Goal: Task Accomplishment & Management: Complete application form

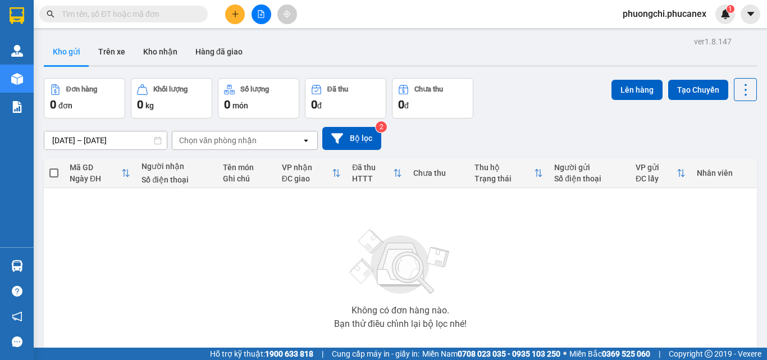
click at [171, 15] on input "text" at bounding box center [128, 14] width 133 height 12
click at [178, 14] on input "text" at bounding box center [128, 14] width 133 height 12
click at [171, 14] on input "text" at bounding box center [128, 14] width 133 height 12
click at [187, 11] on input "text" at bounding box center [128, 14] width 133 height 12
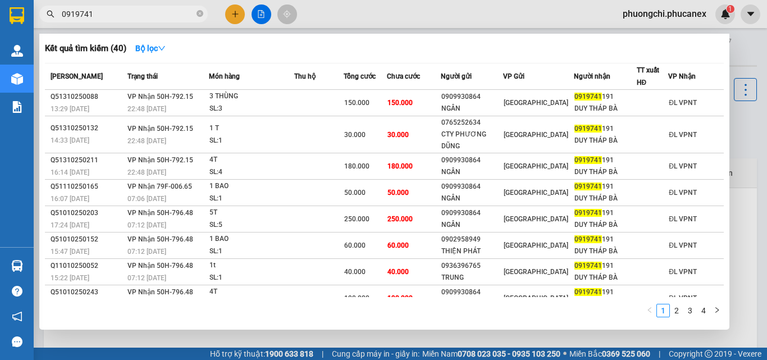
type input "0919741"
drag, startPoint x: 200, startPoint y: 11, endPoint x: 162, endPoint y: 15, distance: 38.3
click at [199, 11] on icon "close-circle" at bounding box center [200, 13] width 7 height 7
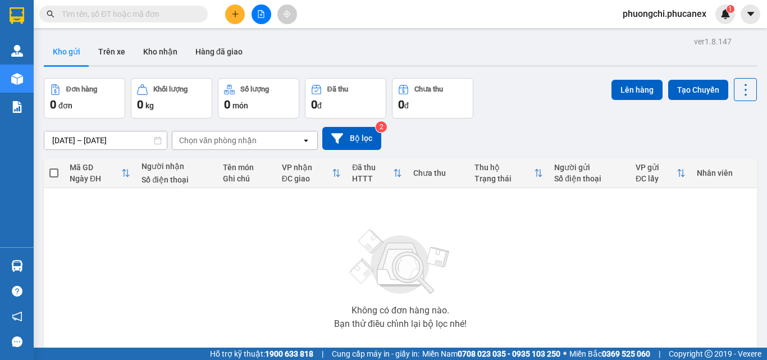
click at [141, 15] on input "text" at bounding box center [128, 14] width 133 height 12
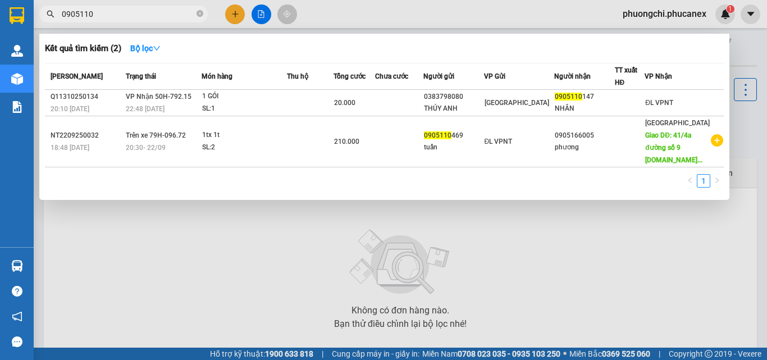
type input "0905110"
click at [202, 16] on icon "close-circle" at bounding box center [200, 13] width 7 height 7
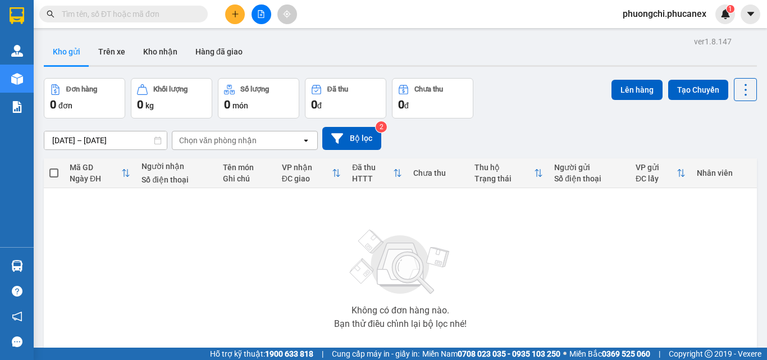
click at [171, 14] on input "text" at bounding box center [128, 14] width 133 height 12
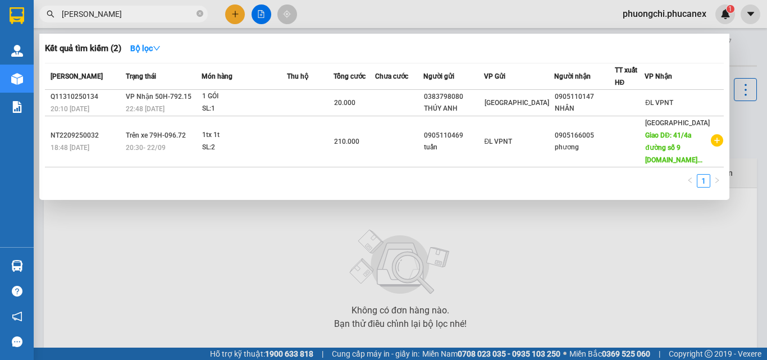
type input "[PERSON_NAME]"
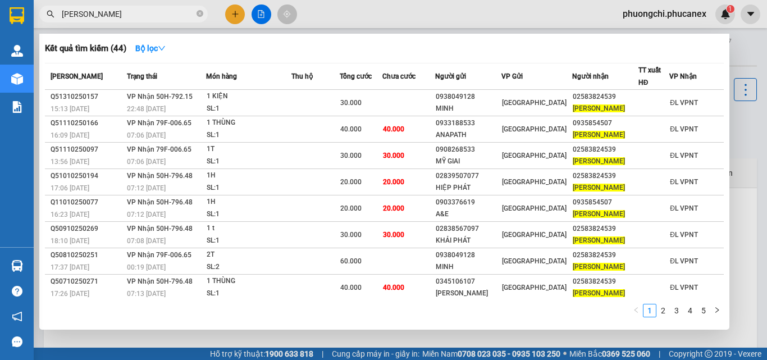
click at [200, 13] on icon "close-circle" at bounding box center [200, 13] width 7 height 7
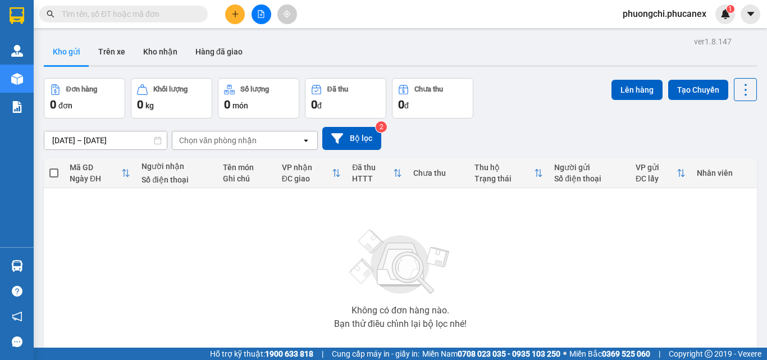
click at [173, 17] on input "text" at bounding box center [128, 14] width 133 height 12
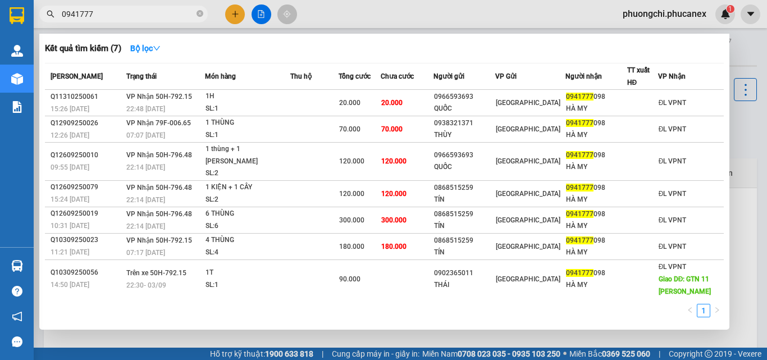
type input "0941777"
click at [200, 11] on icon "close-circle" at bounding box center [200, 13] width 7 height 7
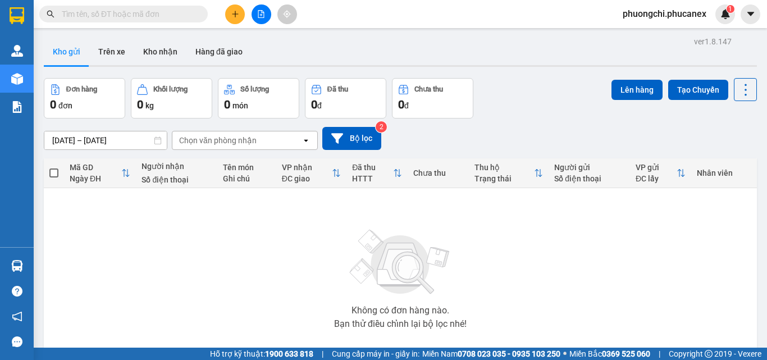
click at [174, 12] on input "text" at bounding box center [128, 14] width 133 height 12
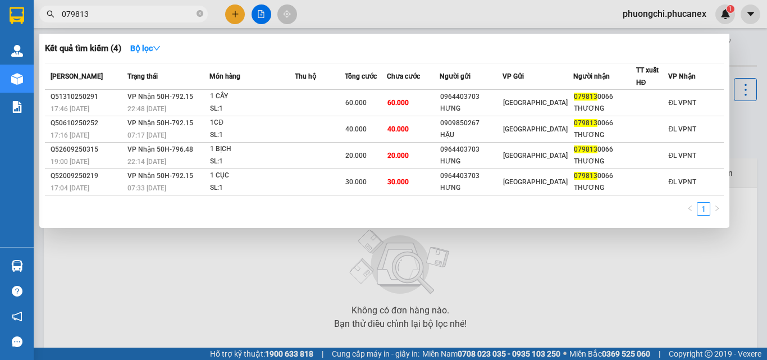
type input "079813"
click at [199, 12] on icon "close-circle" at bounding box center [200, 13] width 7 height 7
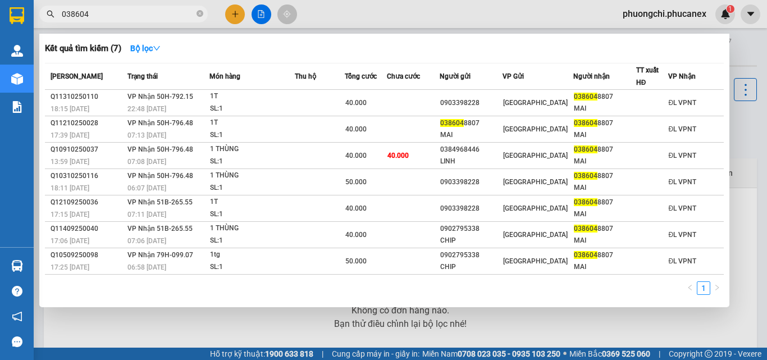
type input "038604"
click at [197, 12] on icon "close-circle" at bounding box center [200, 13] width 7 height 7
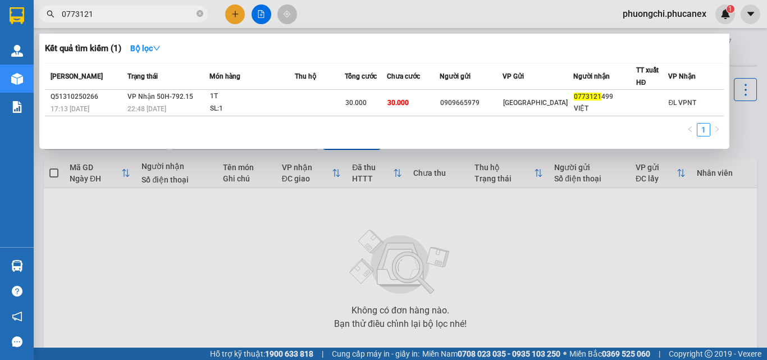
type input "0773121"
click at [202, 11] on icon "close-circle" at bounding box center [200, 13] width 7 height 7
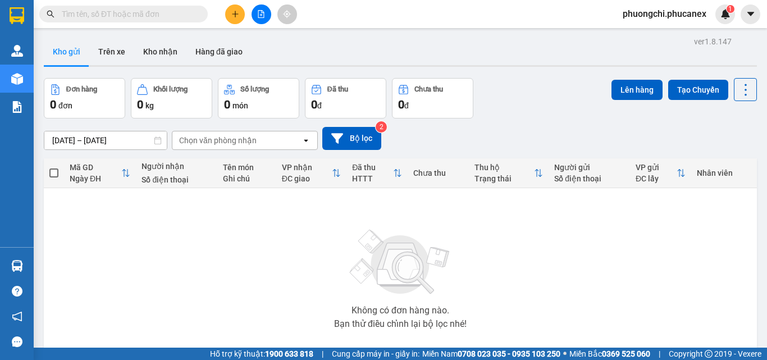
click at [172, 11] on input "text" at bounding box center [128, 14] width 133 height 12
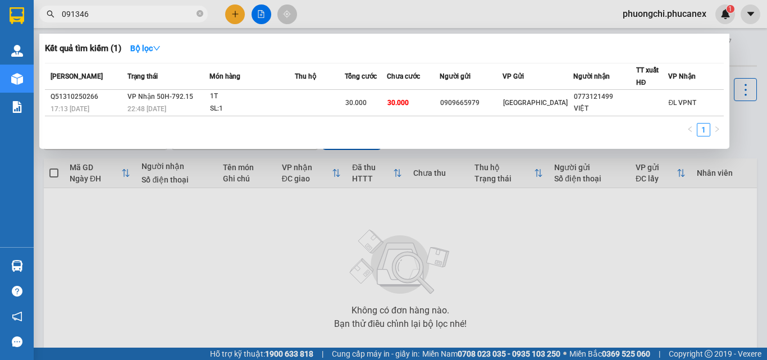
type input "0913460"
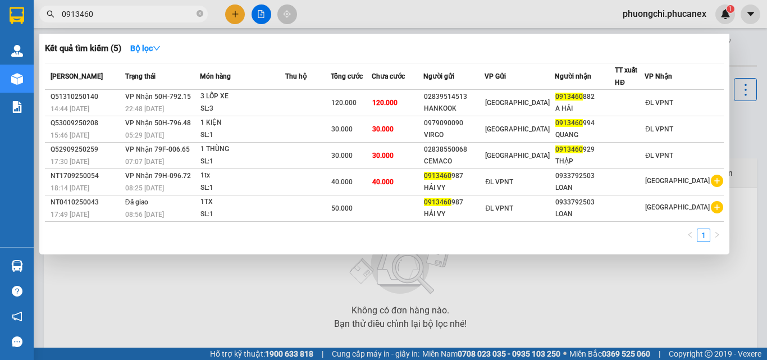
click at [200, 14] on icon "close-circle" at bounding box center [200, 13] width 7 height 7
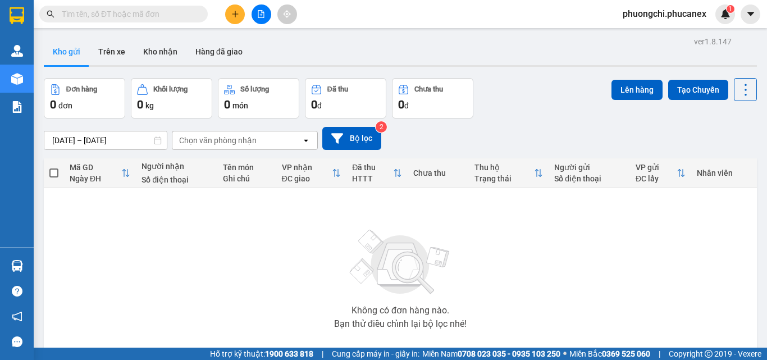
click at [158, 16] on input "text" at bounding box center [128, 14] width 133 height 12
click at [185, 10] on input "text" at bounding box center [128, 14] width 133 height 12
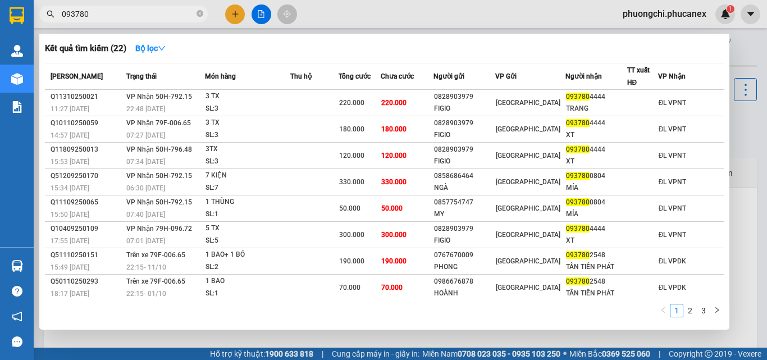
type input "093780"
drag, startPoint x: 167, startPoint y: 318, endPoint x: 182, endPoint y: 313, distance: 15.6
click at [167, 318] on div "1 2 3" at bounding box center [384, 314] width 679 height 20
click at [202, 13] on icon "close-circle" at bounding box center [200, 13] width 7 height 7
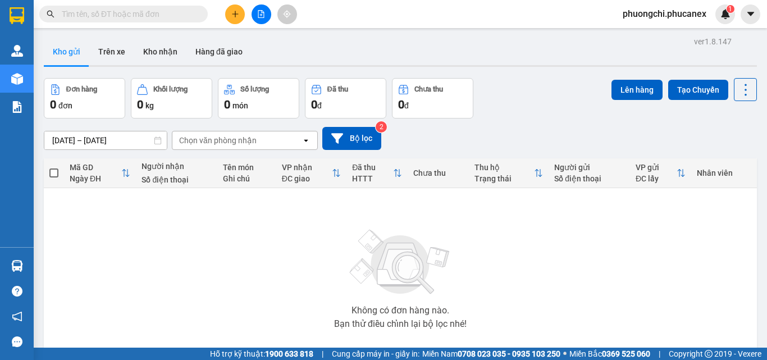
click at [170, 15] on input "text" at bounding box center [128, 14] width 133 height 12
click at [181, 15] on input "text" at bounding box center [128, 14] width 133 height 12
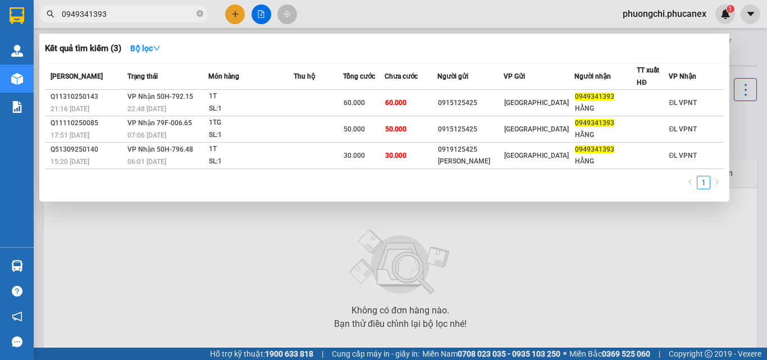
type input "0949341393"
drag, startPoint x: 199, startPoint y: 14, endPoint x: 166, endPoint y: 17, distance: 33.2
click at [199, 14] on icon "close-circle" at bounding box center [200, 13] width 7 height 7
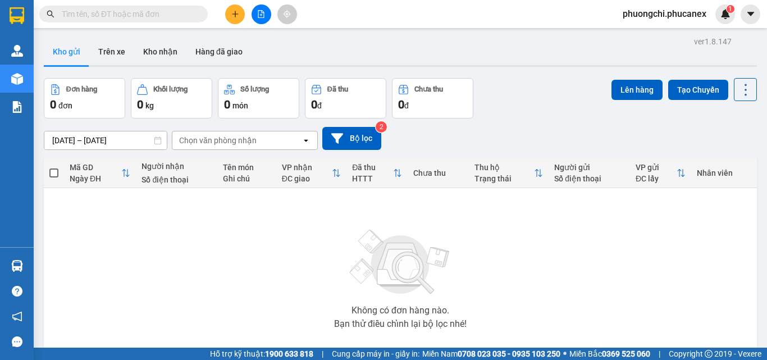
click at [156, 17] on input "text" at bounding box center [128, 14] width 133 height 12
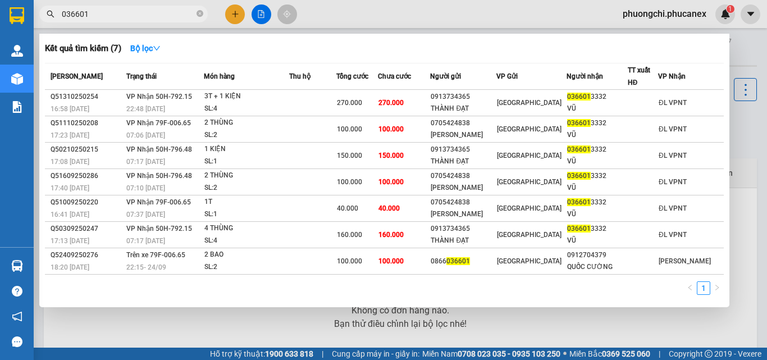
type input "036601"
click at [165, 294] on div "1" at bounding box center [384, 291] width 679 height 20
click at [745, 150] on div at bounding box center [383, 180] width 767 height 360
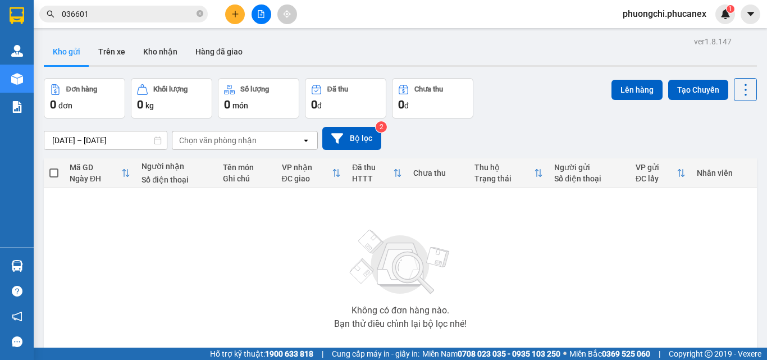
drag, startPoint x: 202, startPoint y: 17, endPoint x: 184, endPoint y: 11, distance: 19.0
click at [199, 16] on icon "close-circle" at bounding box center [200, 13] width 7 height 7
click at [177, 9] on input "text" at bounding box center [128, 14] width 133 height 12
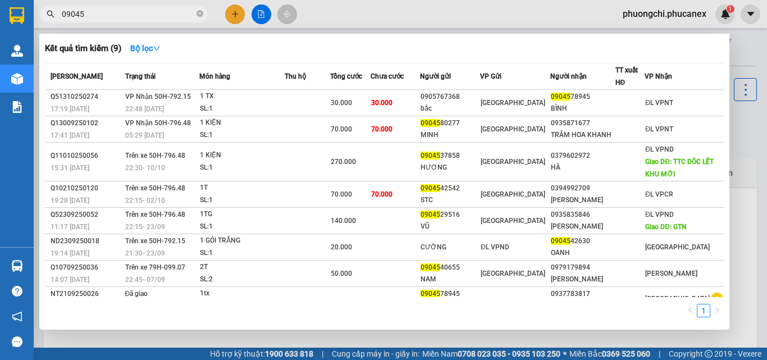
type input "09045"
click at [184, 316] on div "1" at bounding box center [384, 314] width 679 height 20
drag, startPoint x: 200, startPoint y: 12, endPoint x: 188, endPoint y: 12, distance: 11.8
click at [198, 12] on icon "close-circle" at bounding box center [200, 13] width 7 height 7
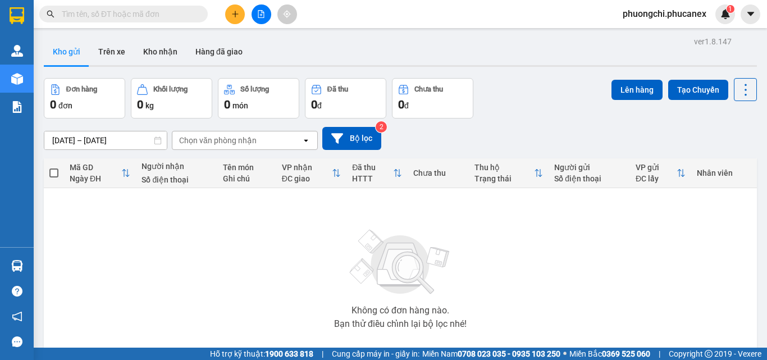
click at [161, 11] on input "text" at bounding box center [128, 14] width 133 height 12
click at [130, 17] on input "text" at bounding box center [128, 14] width 133 height 12
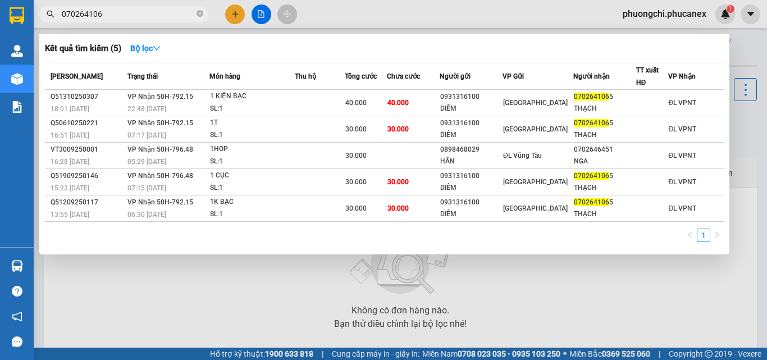
type input "0702641065"
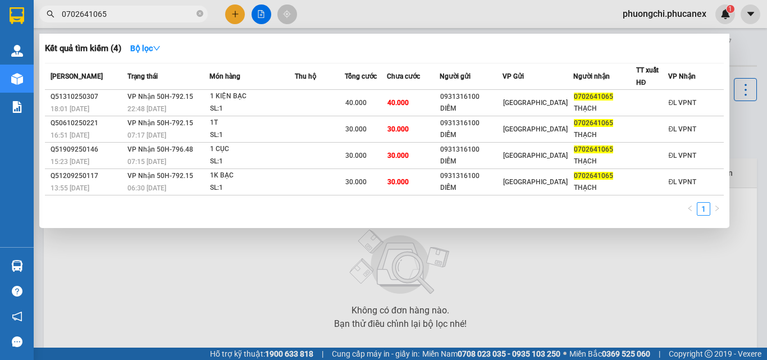
click at [160, 8] on input "0702641065" at bounding box center [128, 14] width 133 height 12
click at [202, 13] on icon "close-circle" at bounding box center [200, 13] width 7 height 7
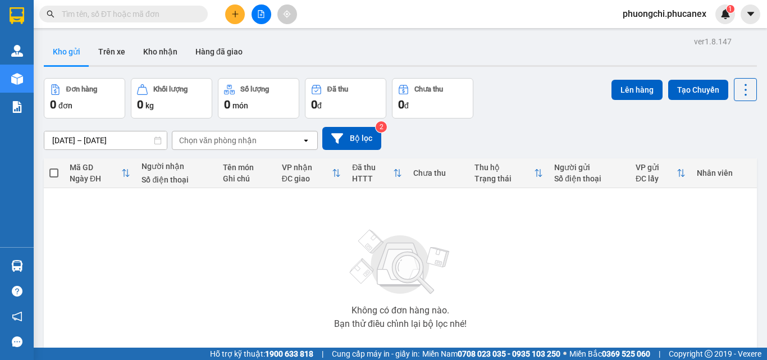
click at [157, 12] on input "text" at bounding box center [128, 14] width 133 height 12
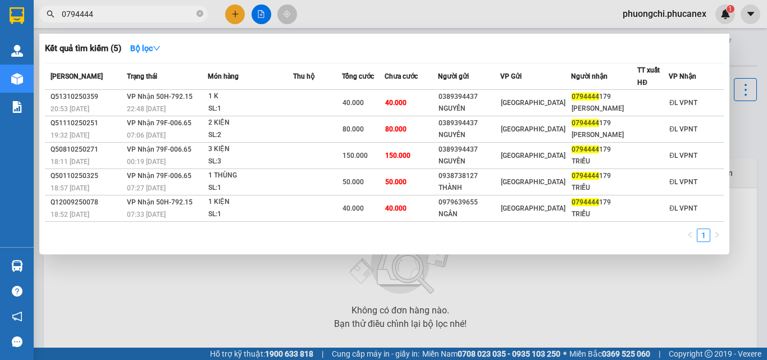
type input "0794444"
click at [200, 15] on icon "close-circle" at bounding box center [200, 13] width 7 height 7
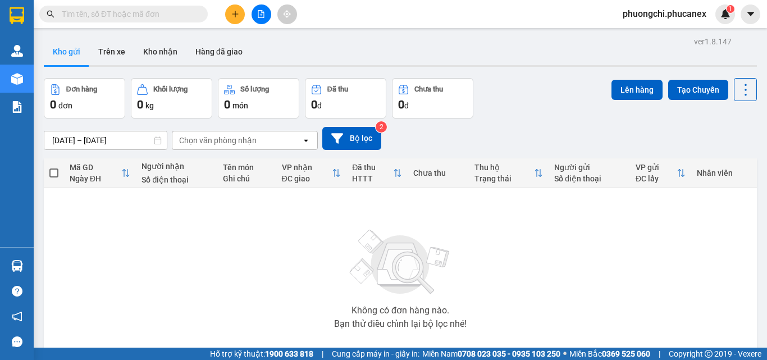
click at [162, 15] on input "text" at bounding box center [128, 14] width 133 height 12
paste input "0928666686"
type input "0928666686"
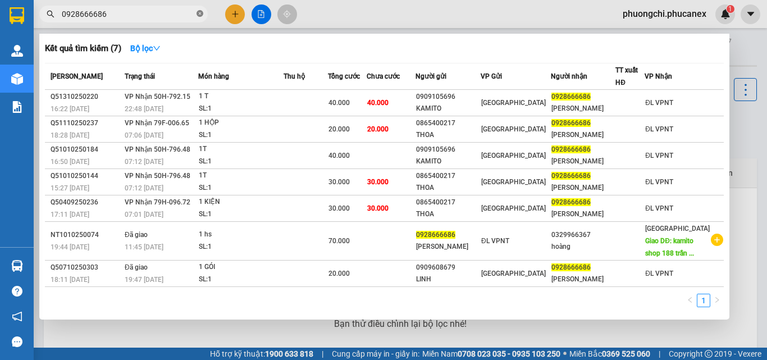
click at [200, 14] on icon "close-circle" at bounding box center [200, 13] width 7 height 7
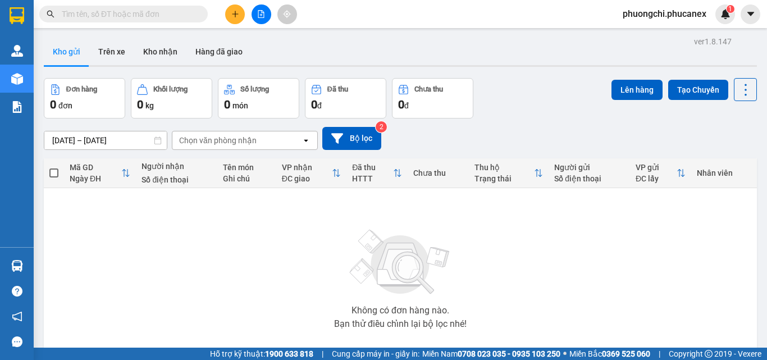
click at [165, 12] on input "text" at bounding box center [128, 14] width 133 height 12
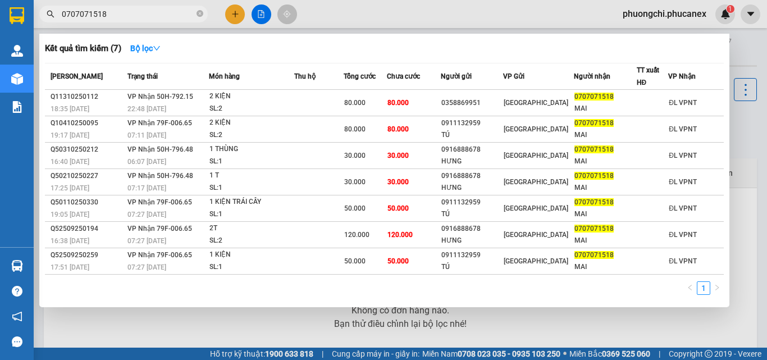
type input "0707071518"
drag, startPoint x: 140, startPoint y: 176, endPoint x: 154, endPoint y: 174, distance: 14.2
click at [142, 176] on span "VP Nhận 50H-796.48" at bounding box center [160, 176] width 66 height 8
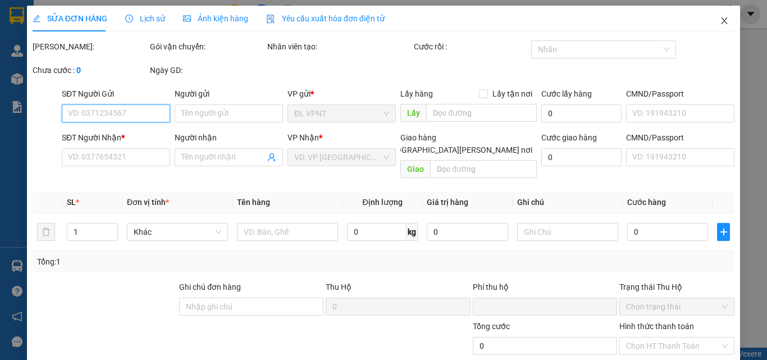
type input "0916888678"
type input "HƯNG"
type input "0707071518"
type input "MAI"
type input "0"
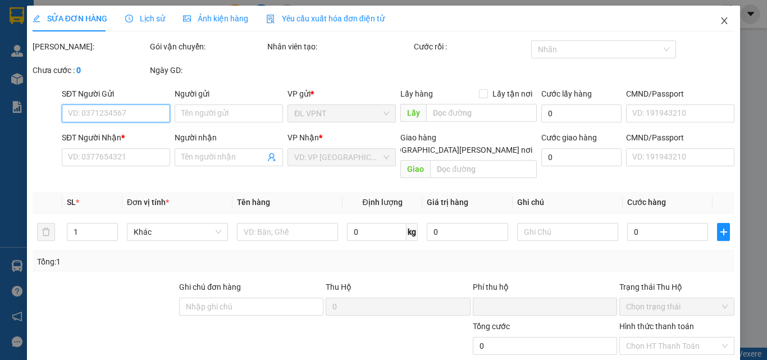
type input "30.000"
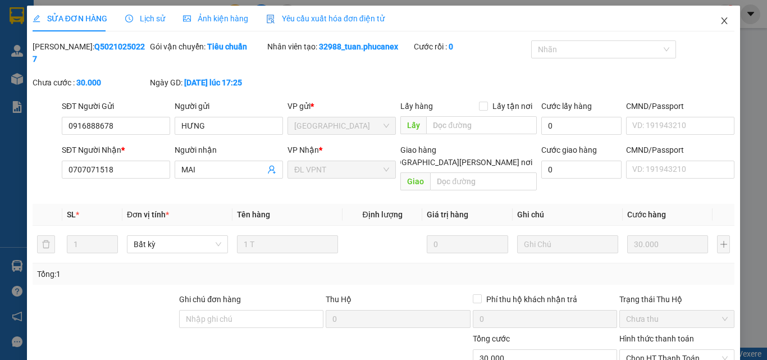
click at [720, 22] on icon "close" at bounding box center [724, 20] width 9 height 9
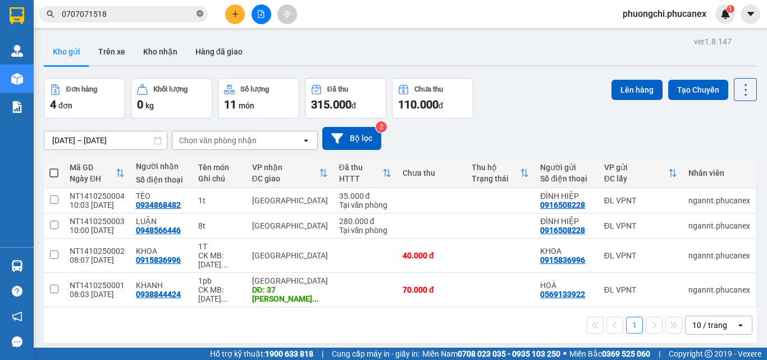
click at [198, 13] on icon "close-circle" at bounding box center [200, 13] width 7 height 7
click at [167, 10] on input "text" at bounding box center [128, 14] width 133 height 12
paste input "0928666686"
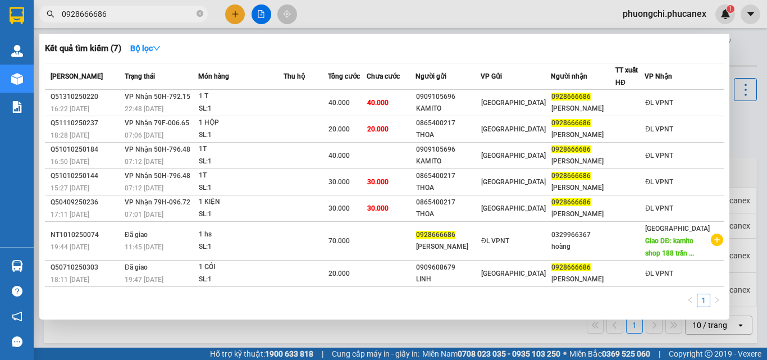
type input "0928666686"
click at [199, 13] on icon "close-circle" at bounding box center [200, 13] width 7 height 7
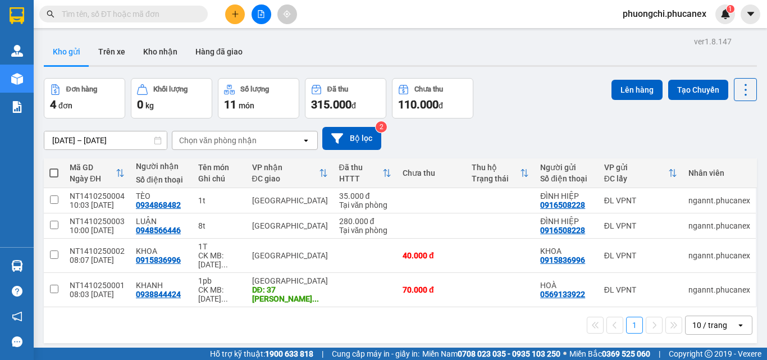
click at [157, 16] on input "text" at bounding box center [128, 14] width 133 height 12
click at [130, 12] on input "text" at bounding box center [128, 14] width 133 height 12
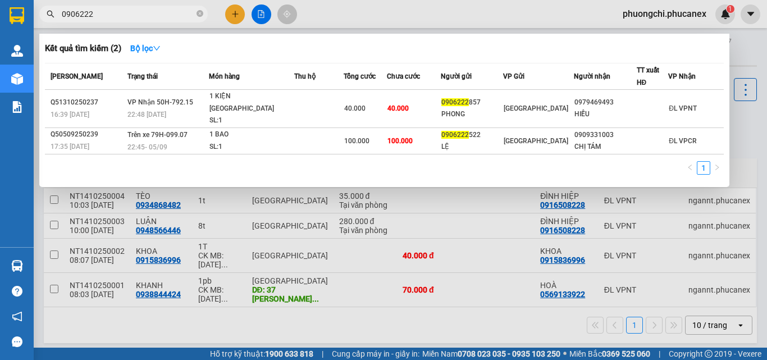
type input "0906222"
drag, startPoint x: 198, startPoint y: 15, endPoint x: 159, endPoint y: 12, distance: 38.8
click at [198, 15] on icon "close-circle" at bounding box center [200, 13] width 7 height 7
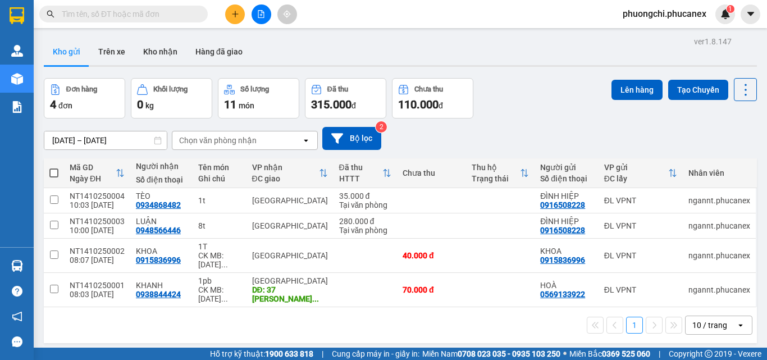
click at [154, 12] on input "text" at bounding box center [128, 14] width 133 height 12
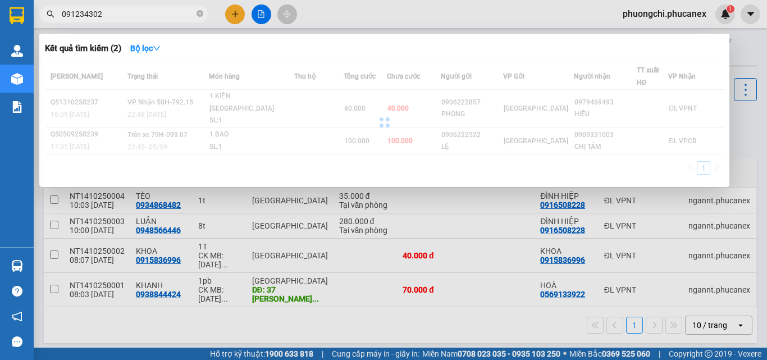
type input "0912343023"
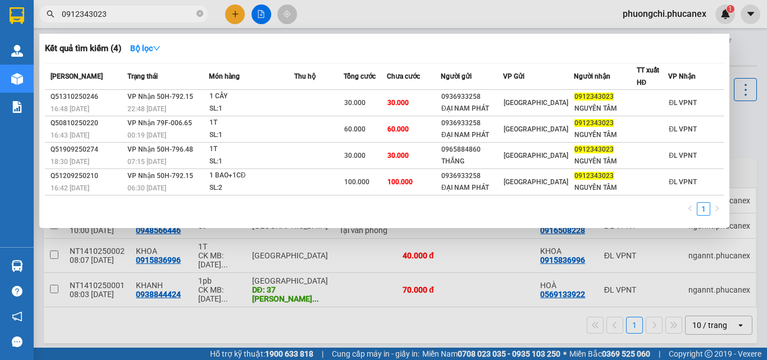
click at [197, 14] on icon "close-circle" at bounding box center [200, 13] width 7 height 7
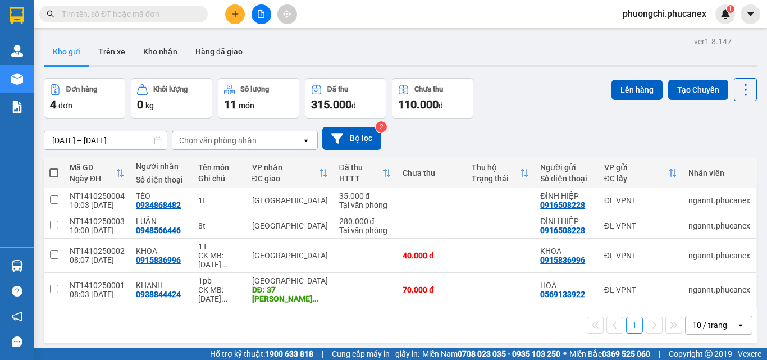
click at [161, 15] on input "text" at bounding box center [128, 14] width 133 height 12
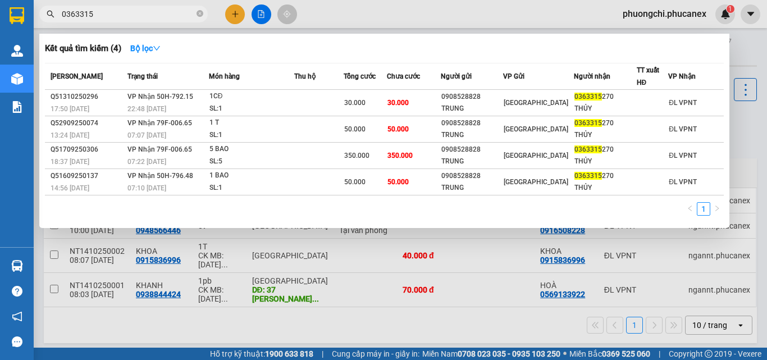
type input "0363315"
click at [199, 19] on span at bounding box center [200, 14] width 7 height 11
type input "GẠO"
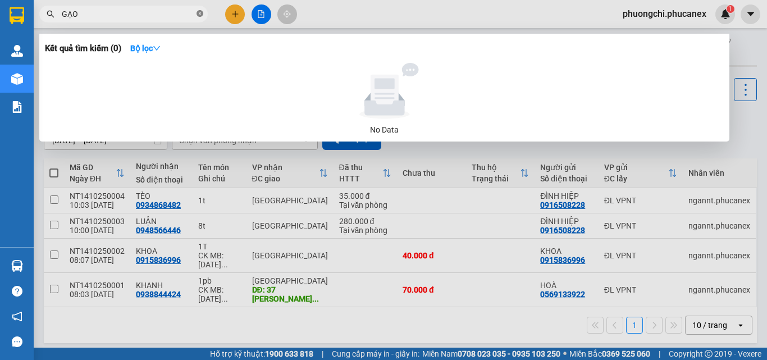
click at [201, 15] on icon "close-circle" at bounding box center [200, 13] width 7 height 7
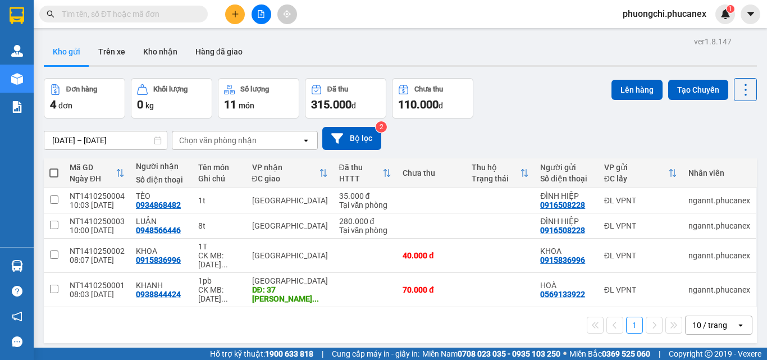
click at [155, 11] on input "text" at bounding box center [128, 14] width 133 height 12
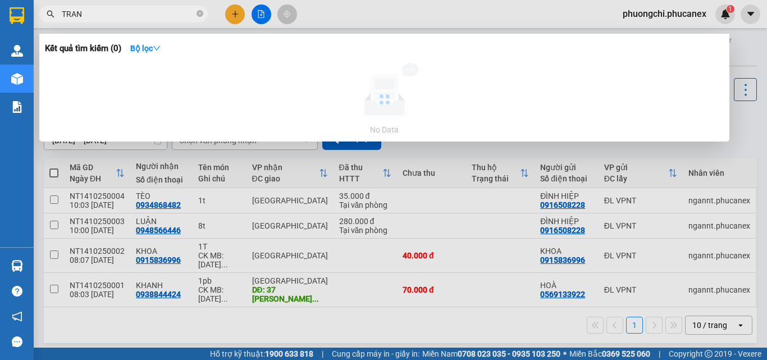
type input "TRANG"
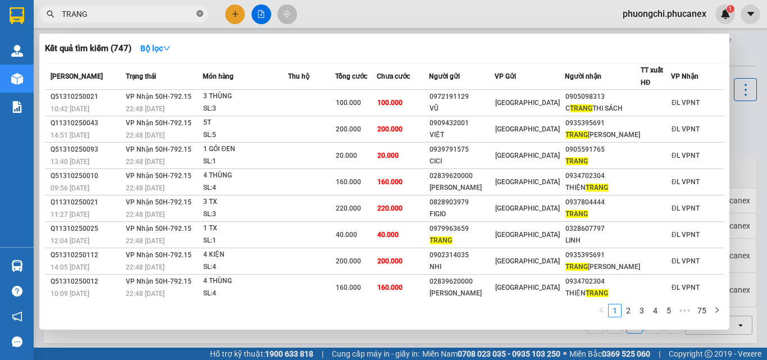
click at [200, 12] on icon "close-circle" at bounding box center [200, 13] width 7 height 7
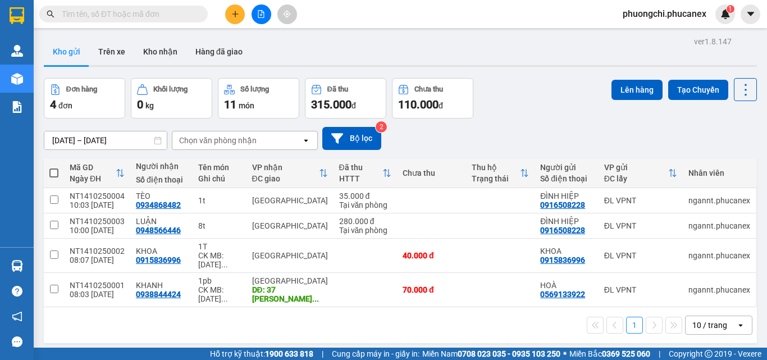
click at [137, 11] on input "text" at bounding box center [128, 14] width 133 height 12
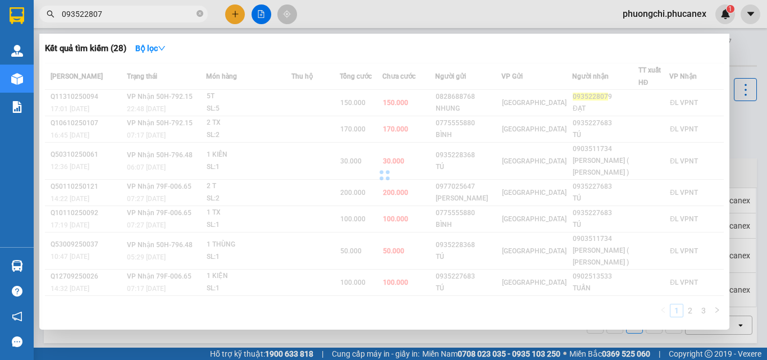
type input "0935228079"
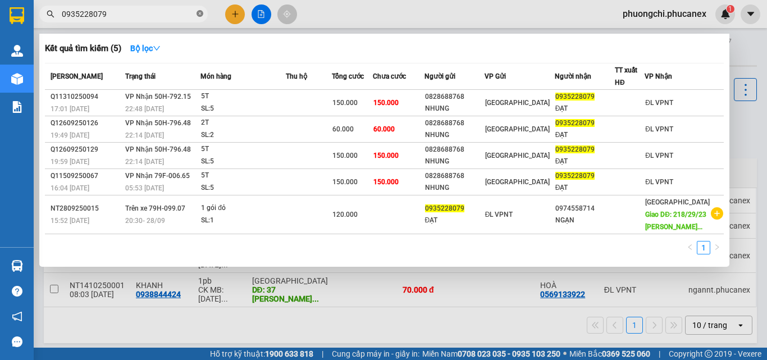
click at [200, 13] on icon "close-circle" at bounding box center [200, 13] width 7 height 7
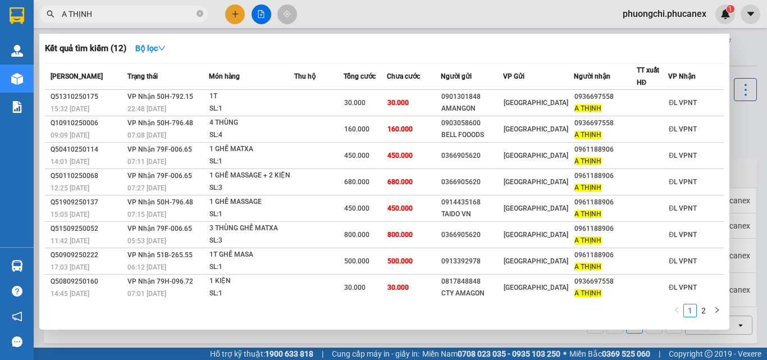
type input "A THỊNH"
click at [199, 15] on icon "close-circle" at bounding box center [200, 13] width 7 height 7
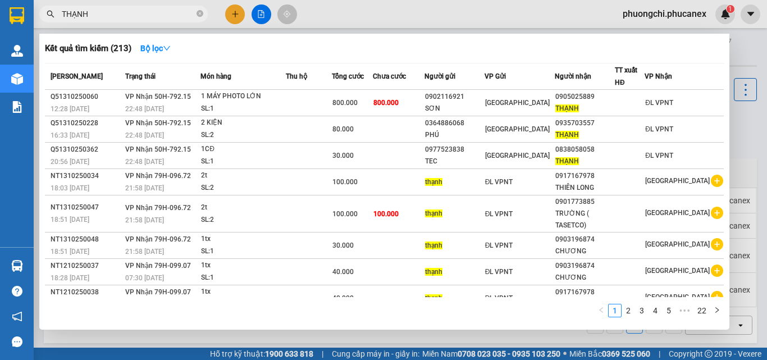
type input "THẠNH"
